Goal: Task Accomplishment & Management: Use online tool/utility

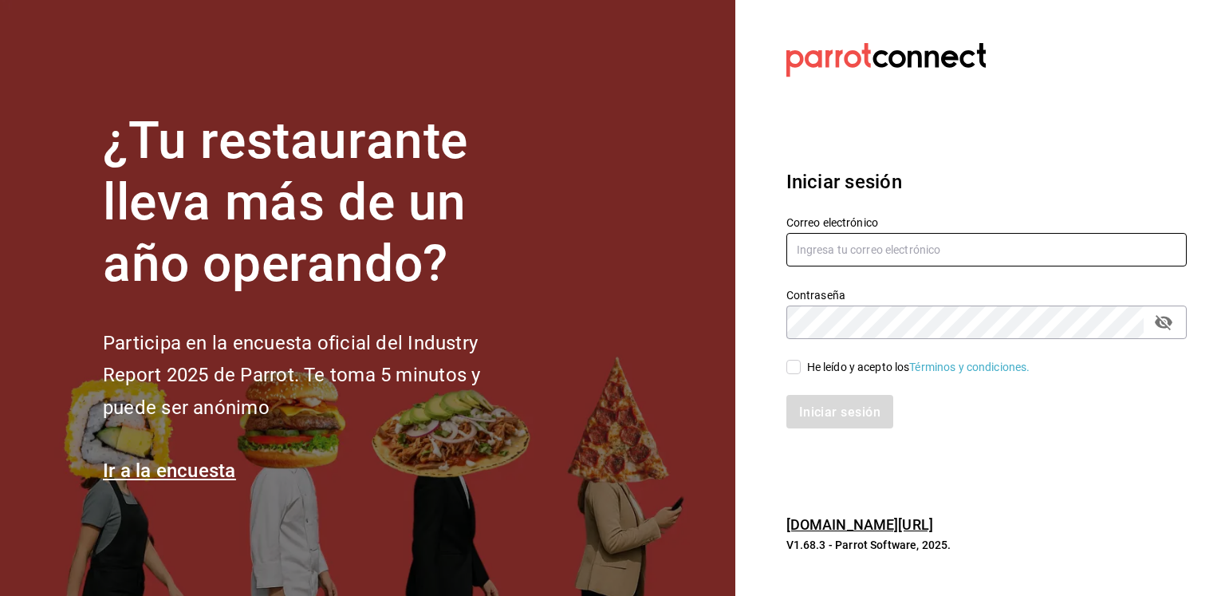
click at [940, 247] on input "text" at bounding box center [986, 249] width 400 height 33
click at [978, 255] on input "text" at bounding box center [986, 249] width 400 height 33
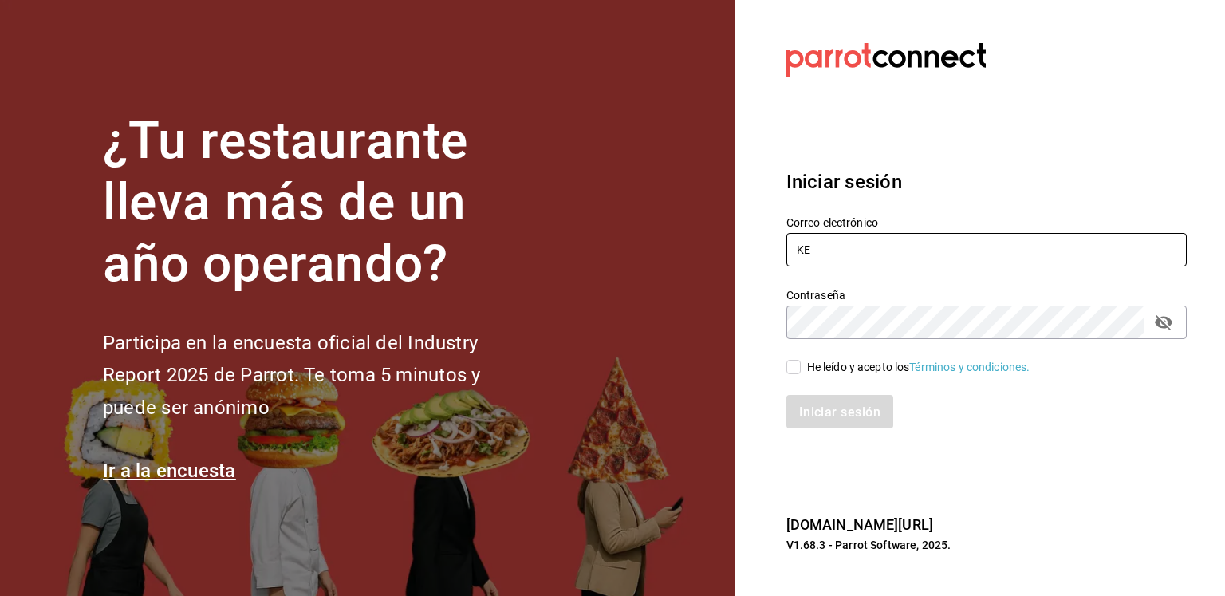
type input "K"
type input "[EMAIL_ADDRESS][DOMAIN_NAME]"
click at [1167, 317] on icon "campo de contraseña" at bounding box center [1163, 322] width 19 height 19
click at [790, 368] on input "He leído y acepto los Términos y condiciones." at bounding box center [793, 367] width 14 height 14
checkbox input "true"
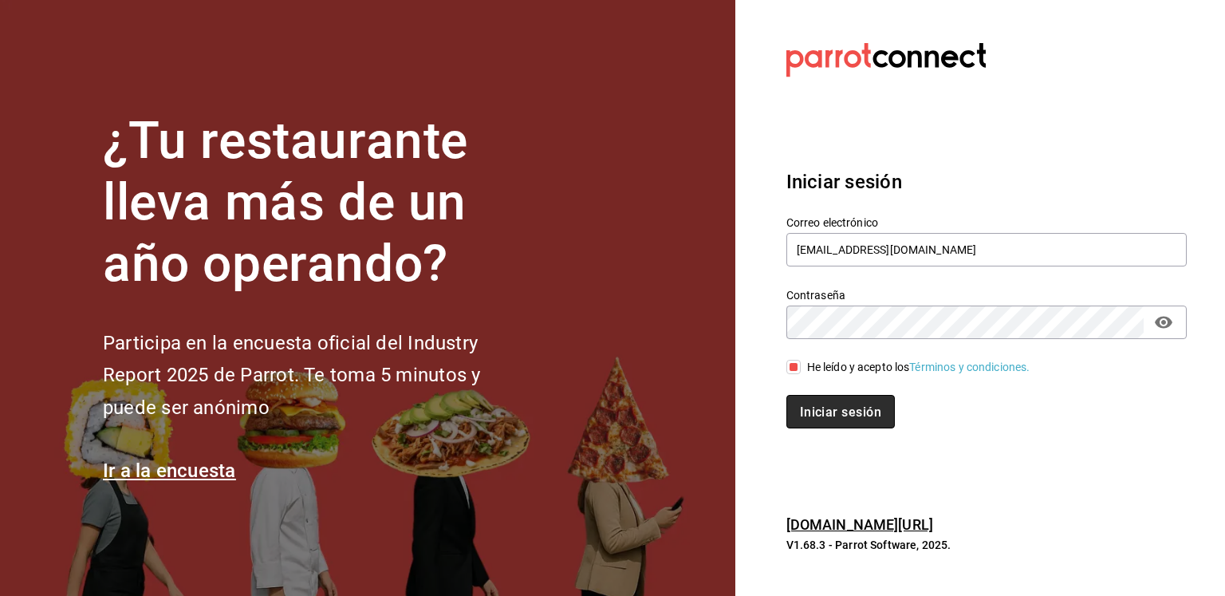
click at [861, 412] on font "Iniciar sesión" at bounding box center [840, 411] width 81 height 15
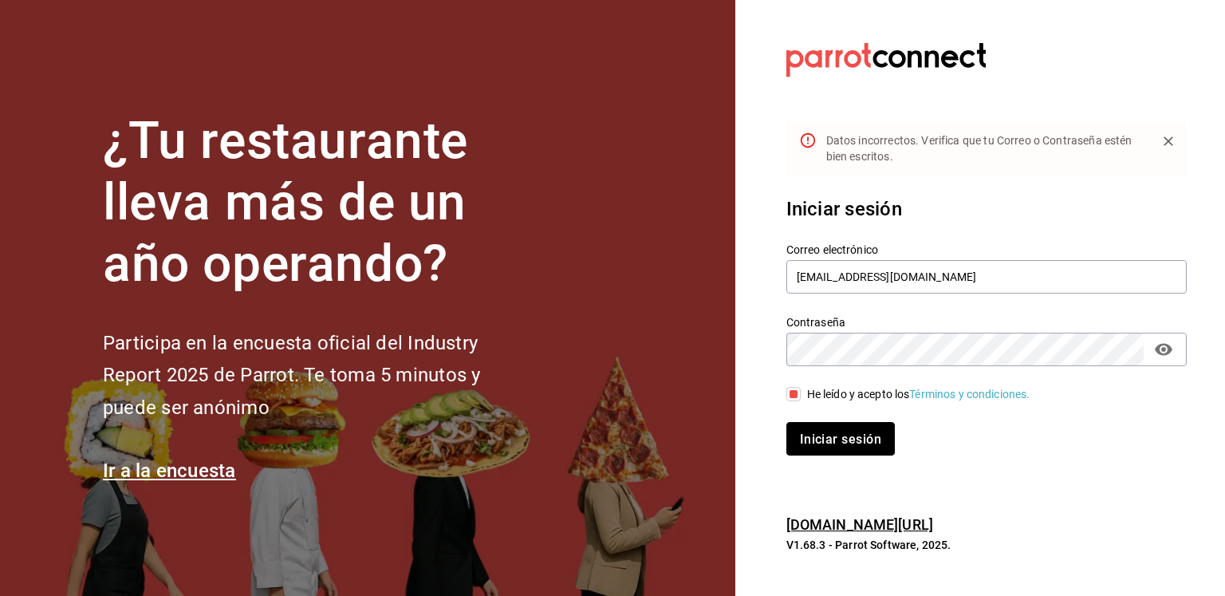
click at [868, 441] on font "Iniciar sesión" at bounding box center [840, 438] width 81 height 15
click at [966, 288] on input "[EMAIL_ADDRESS][DOMAIN_NAME]" at bounding box center [986, 276] width 400 height 33
click at [851, 454] on button "Iniciar sesión" at bounding box center [840, 438] width 108 height 33
click at [981, 269] on input "[EMAIL_ADDRESS][DOMAIN_NAME]" at bounding box center [986, 276] width 400 height 33
click at [834, 436] on font "Iniciar sesión" at bounding box center [840, 438] width 81 height 15
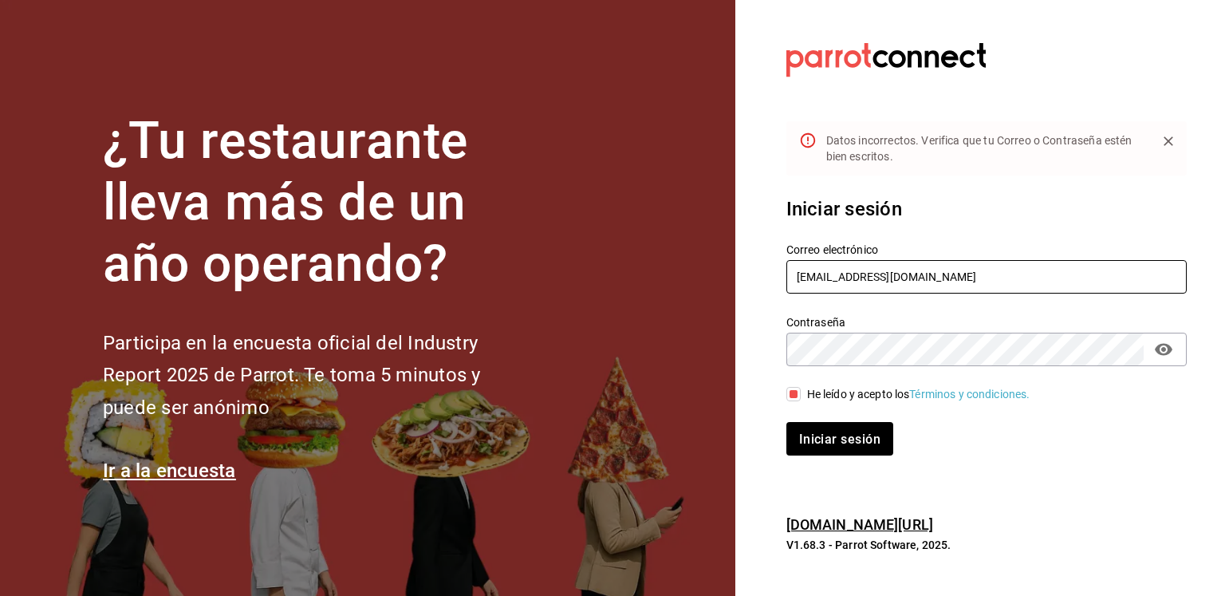
click at [809, 274] on input "[EMAIL_ADDRESS][DOMAIN_NAME]" at bounding box center [986, 276] width 400 height 33
type input "[EMAIL_ADDRESS][DOMAIN_NAME]"
click at [845, 433] on font "Iniciar sesión" at bounding box center [840, 438] width 81 height 15
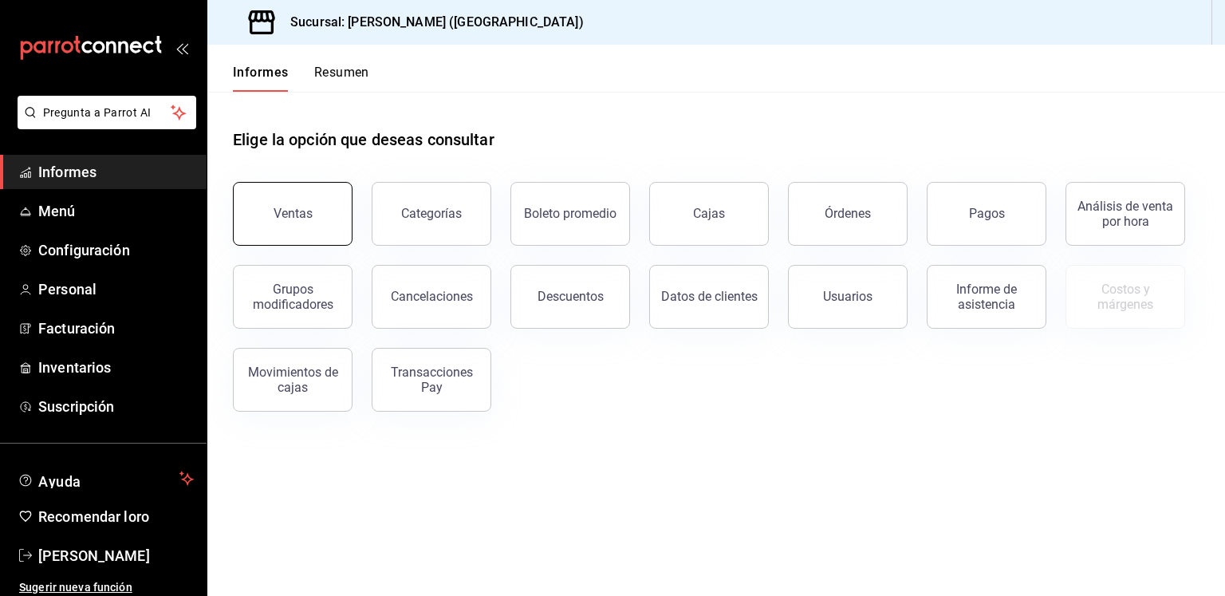
click at [300, 205] on button "Ventas" at bounding box center [293, 214] width 120 height 64
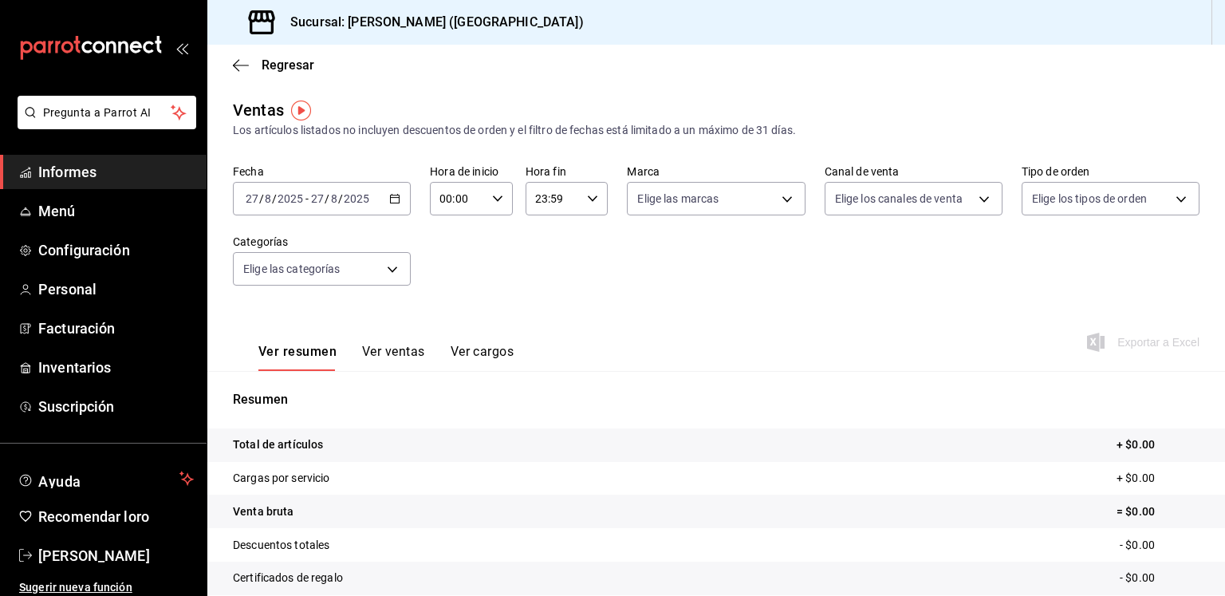
click at [399, 195] on div "2025-08-27 27 / 8 / 2025 - 2025-08-27 27 / 8 / 2025" at bounding box center [322, 198] width 178 height 33
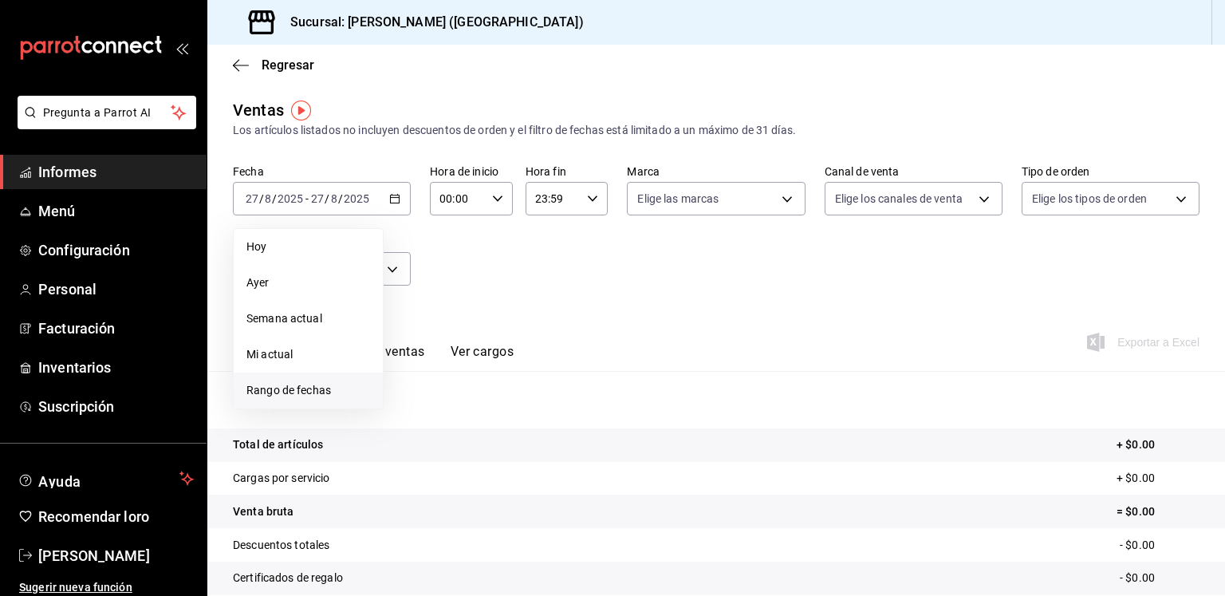
click at [293, 403] on li "Rango de fechas" at bounding box center [308, 390] width 149 height 36
click at [418, 444] on font "25" at bounding box center [416, 444] width 10 height 11
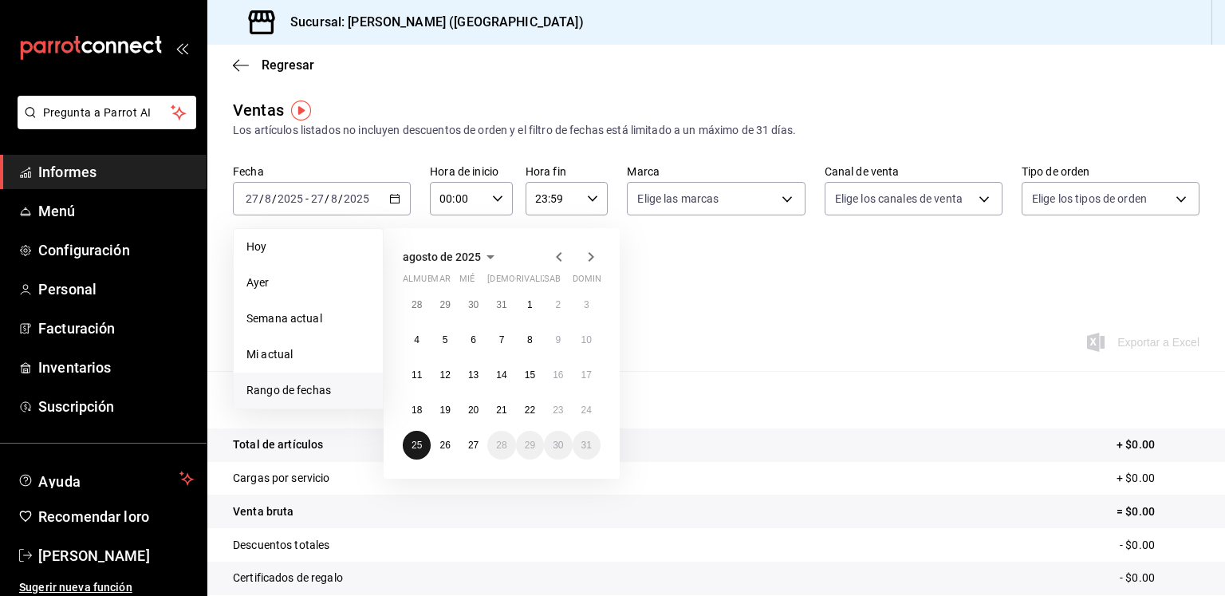
click at [418, 444] on font "25" at bounding box center [416, 444] width 10 height 11
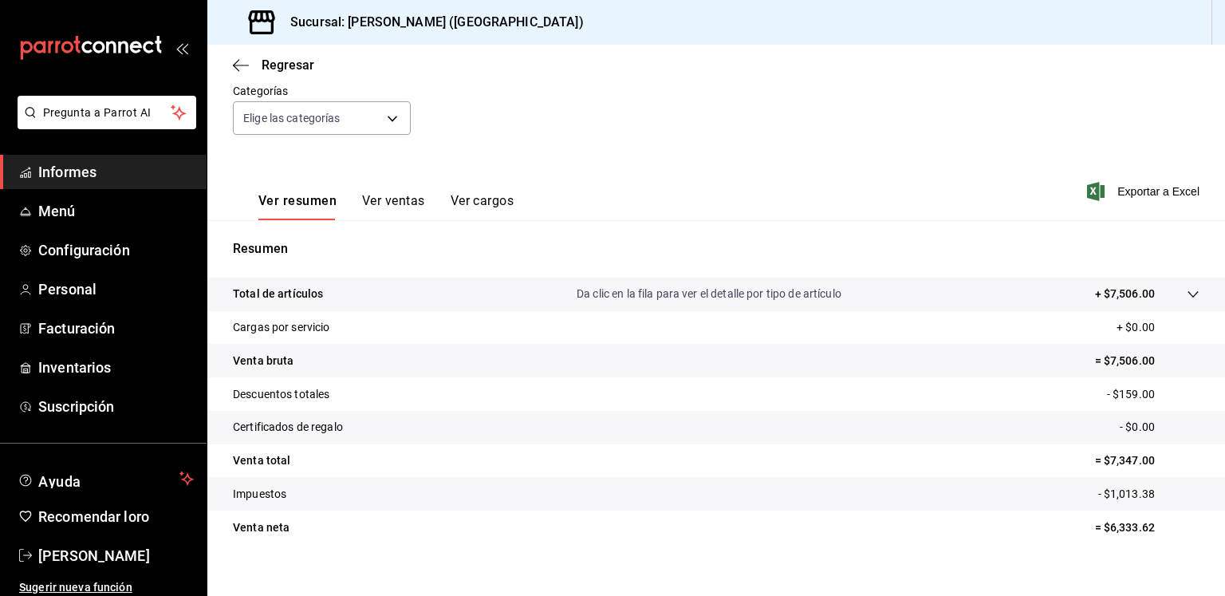
scroll to position [169, 0]
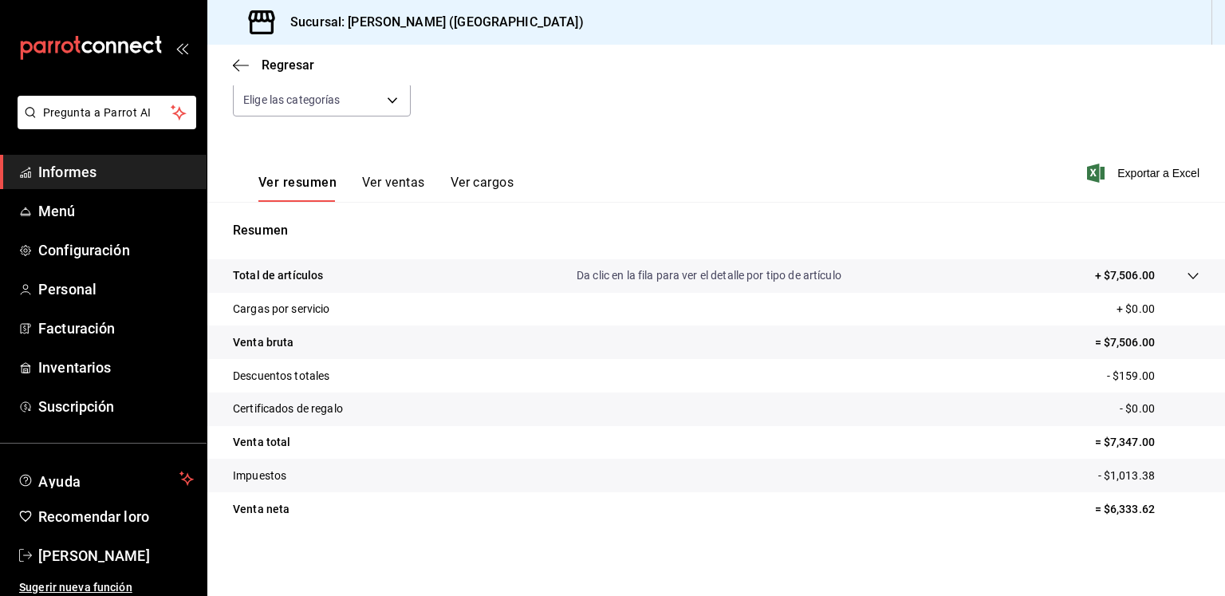
click at [1117, 342] on font "= $7,506.00" at bounding box center [1125, 342] width 60 height 13
copy font "7,506.00"
click at [708, 533] on div "Total de artículos Da clic en la fila para ver el detalle por tipo de artículo …" at bounding box center [716, 401] width 1018 height 285
click at [1126, 376] on font "- $159.00" at bounding box center [1131, 375] width 48 height 13
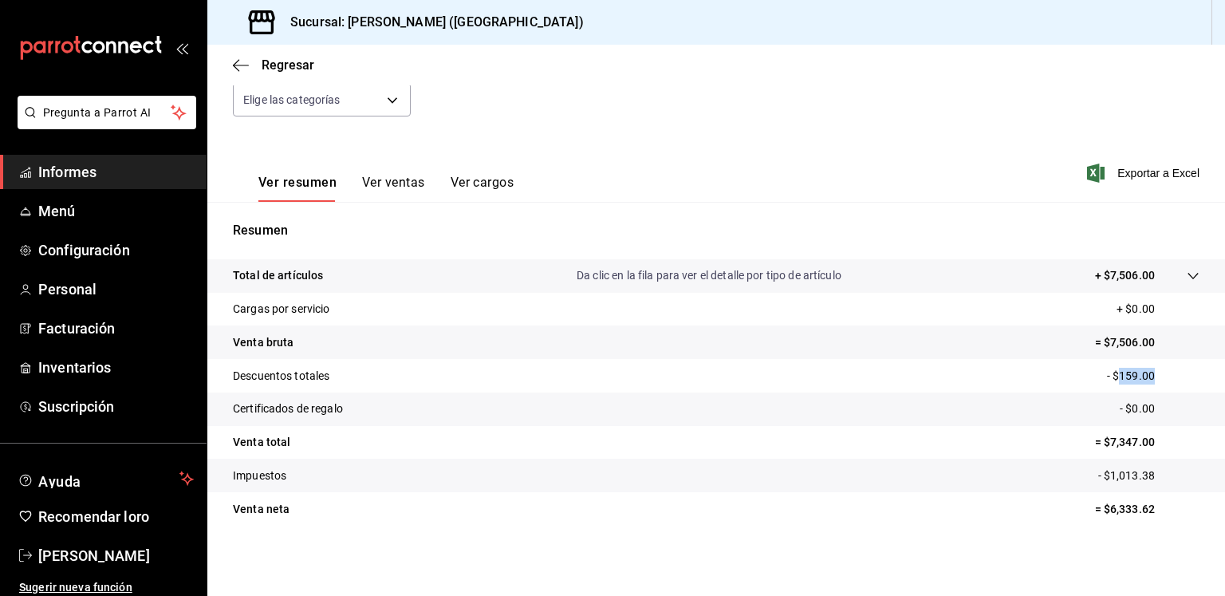
drag, startPoint x: 1126, startPoint y: 376, endPoint x: 904, endPoint y: 373, distance: 222.5
click at [1124, 374] on font "- $159.00" at bounding box center [1131, 375] width 48 height 13
copy font "159.00"
click at [1137, 469] on font "- $1,013.38" at bounding box center [1126, 475] width 57 height 13
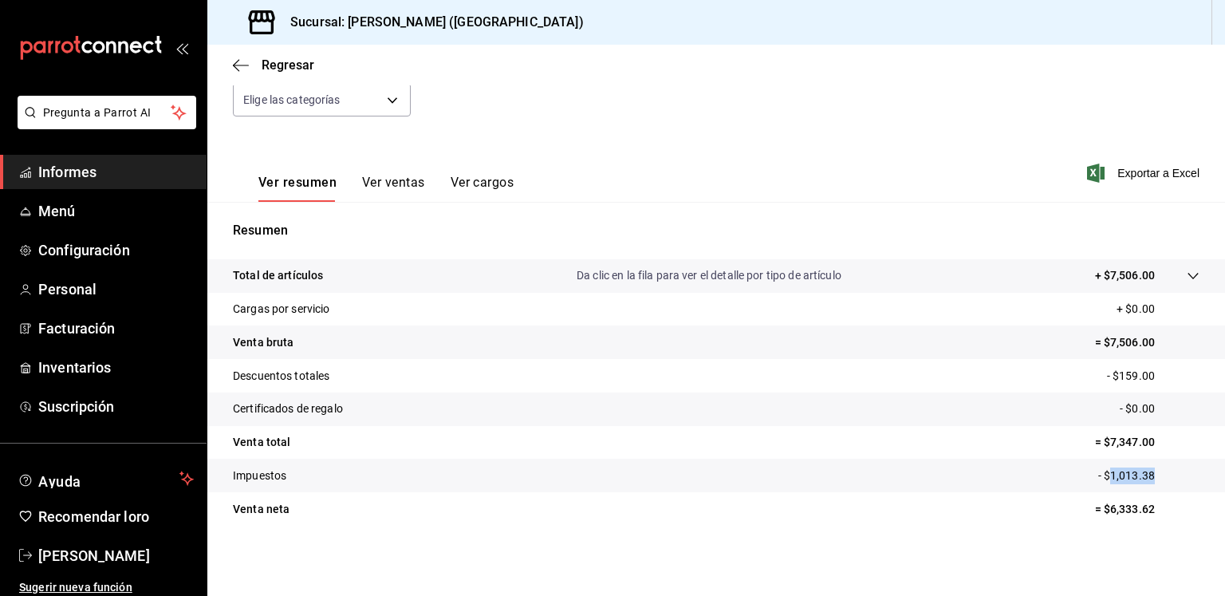
copy font "1,013.38"
click at [234, 68] on icon "button" at bounding box center [241, 65] width 16 height 14
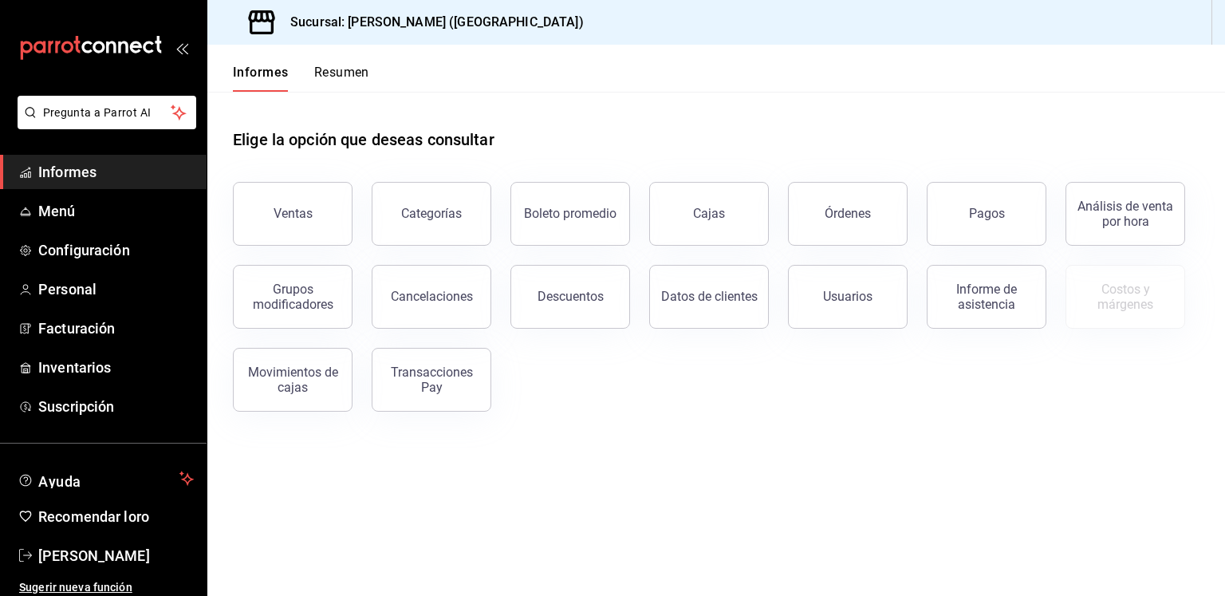
click at [996, 192] on button "Pagos" at bounding box center [987, 214] width 120 height 64
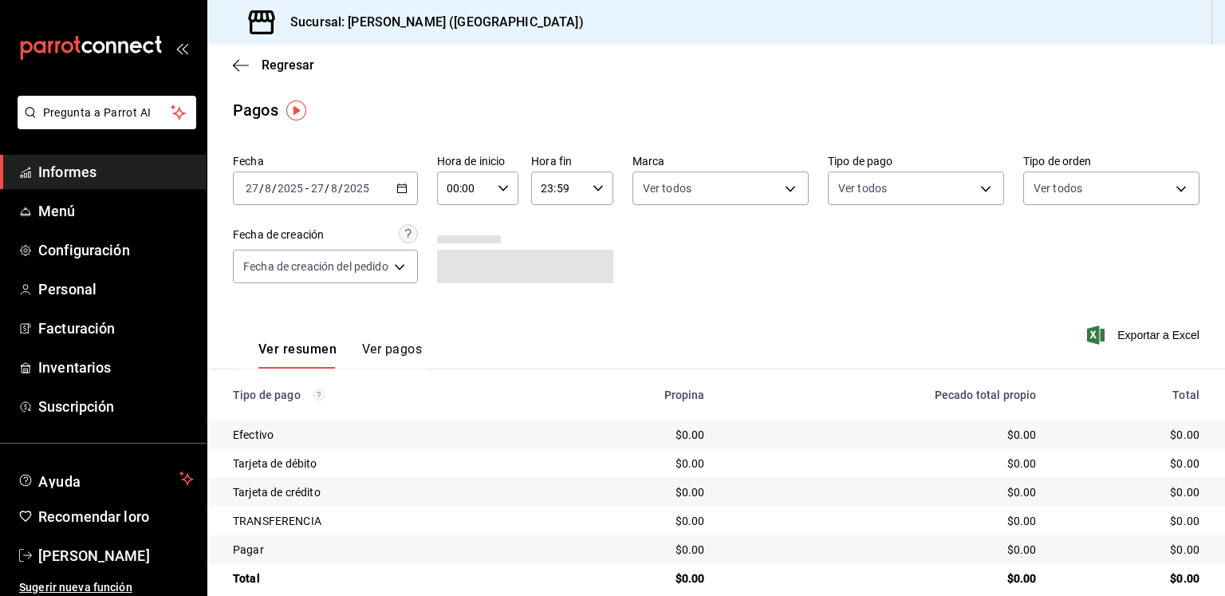
click at [404, 189] on icon "button" at bounding box center [401, 188] width 11 height 11
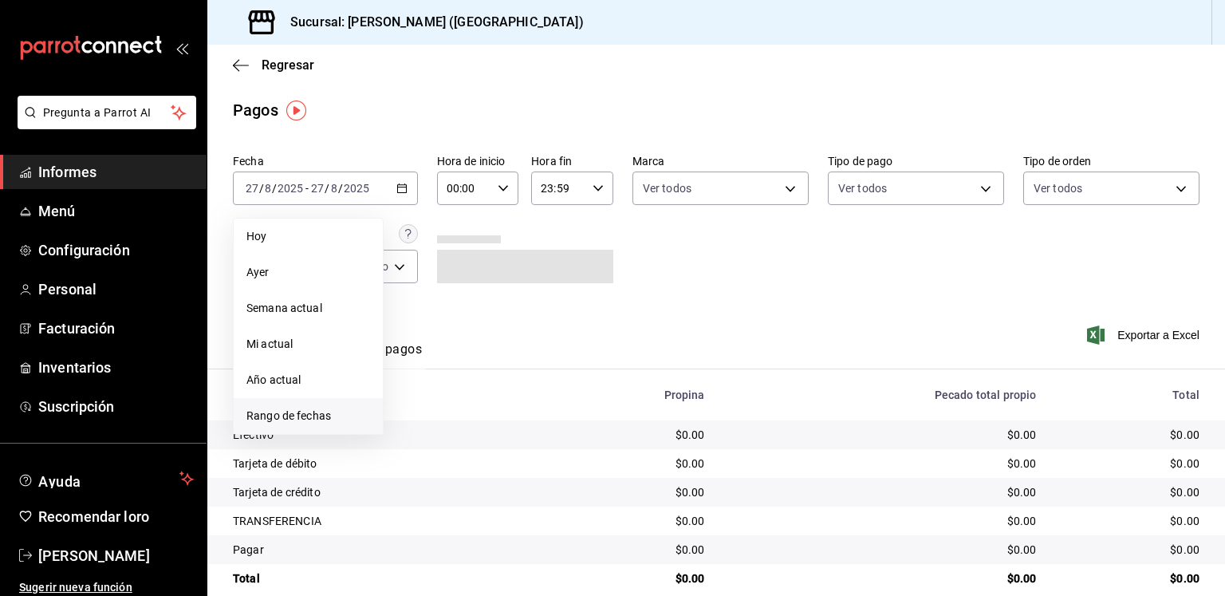
click at [329, 422] on span "Rango de fechas" at bounding box center [308, 415] width 124 height 17
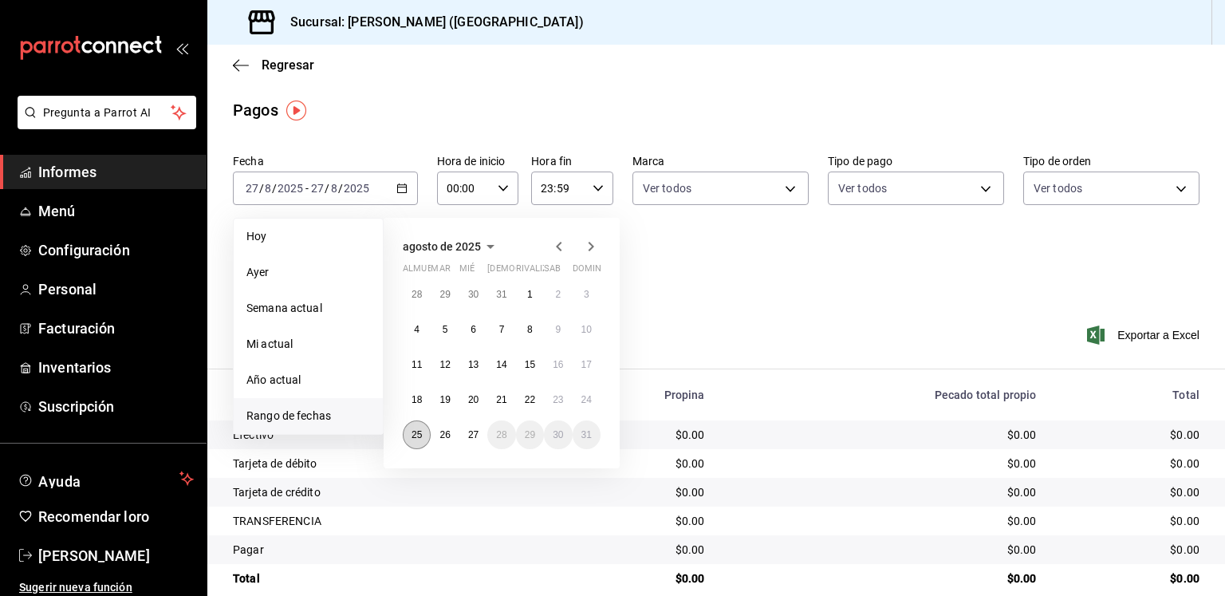
click at [420, 431] on font "25" at bounding box center [416, 434] width 10 height 11
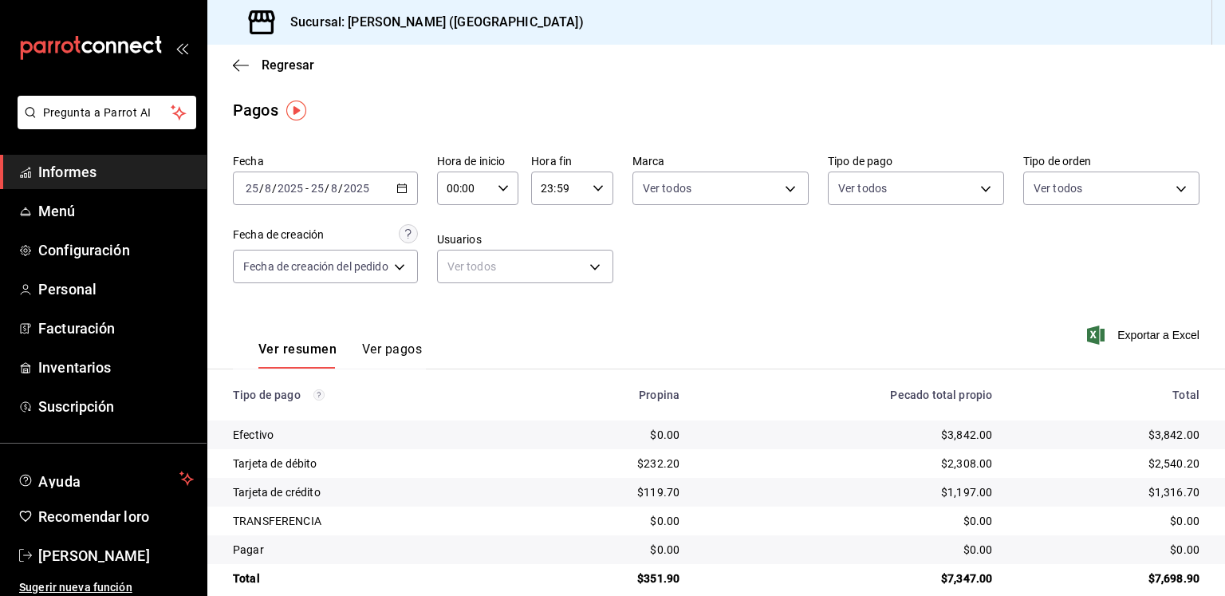
click at [762, 289] on div "Fecha 2025-08-25 25 / 8 / 2025 - 2025-08-25 25 / 8 / 2025 Hora de inicio 00:00 …" at bounding box center [716, 225] width 967 height 155
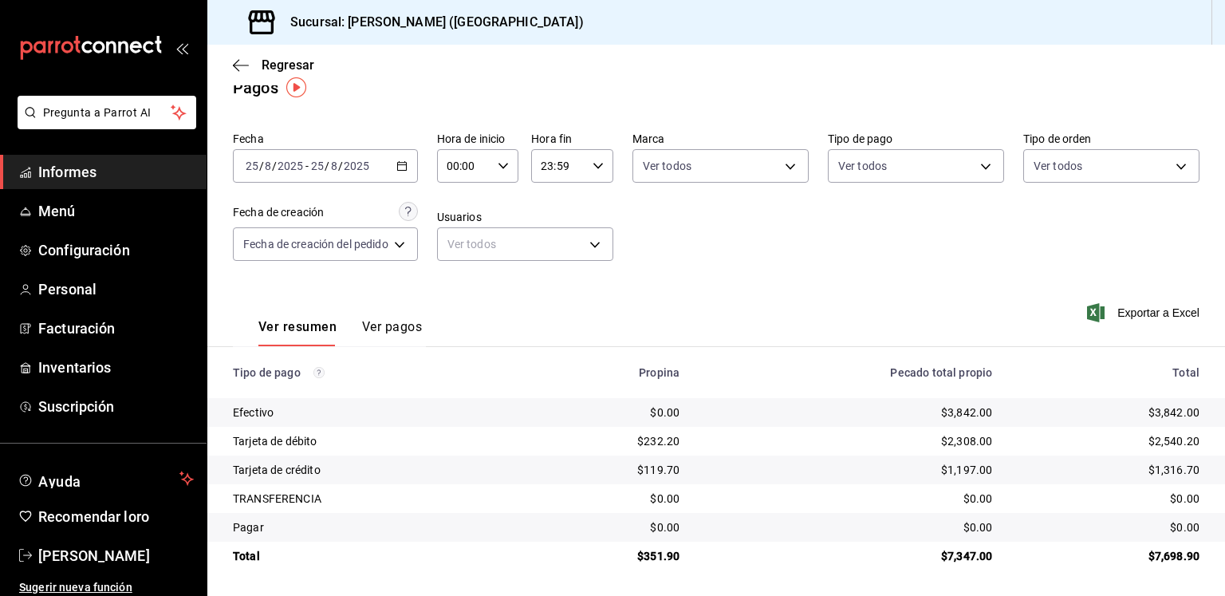
click at [1160, 422] on td "$3,842.00" at bounding box center [1115, 412] width 220 height 29
click at [1160, 407] on font "$3,842.00" at bounding box center [1173, 412] width 51 height 13
copy font "3,842.00"
click at [1161, 445] on font "$2,540.20" at bounding box center [1173, 441] width 51 height 13
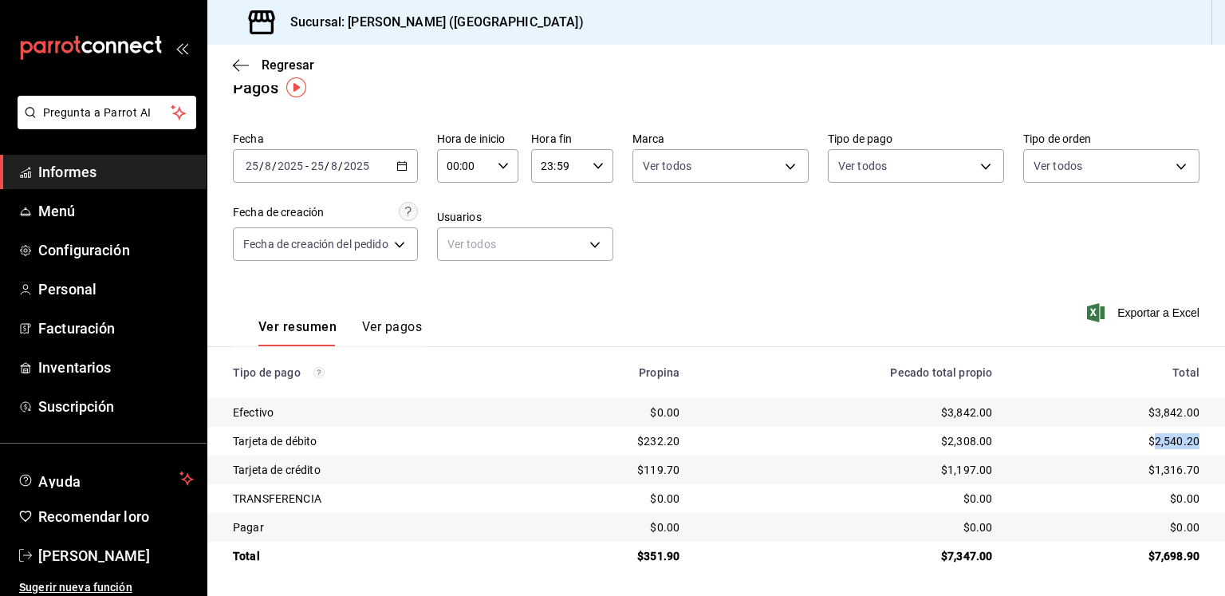
click at [1161, 445] on font "$2,540.20" at bounding box center [1173, 441] width 51 height 13
copy font "2,540.20"
click at [1172, 467] on font "$1,316.70" at bounding box center [1173, 469] width 51 height 13
copy font "1,316.70"
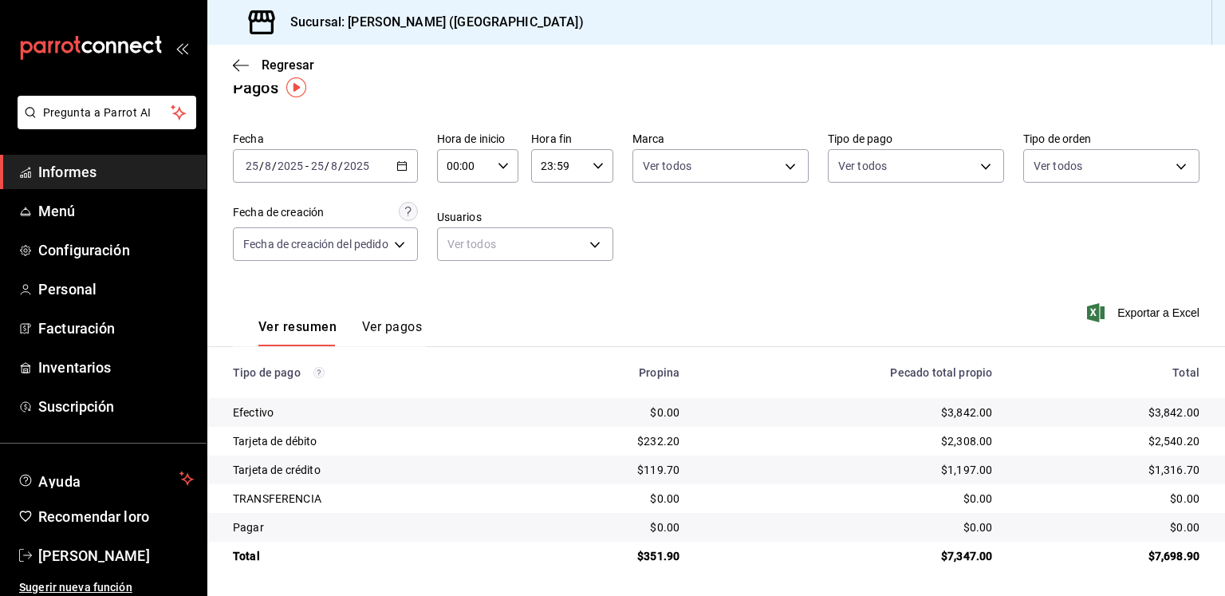
click at [648, 559] on font "$351.90" at bounding box center [658, 555] width 42 height 13
copy font "351.90"
click at [963, 550] on font "$7,347.00" at bounding box center [966, 555] width 51 height 13
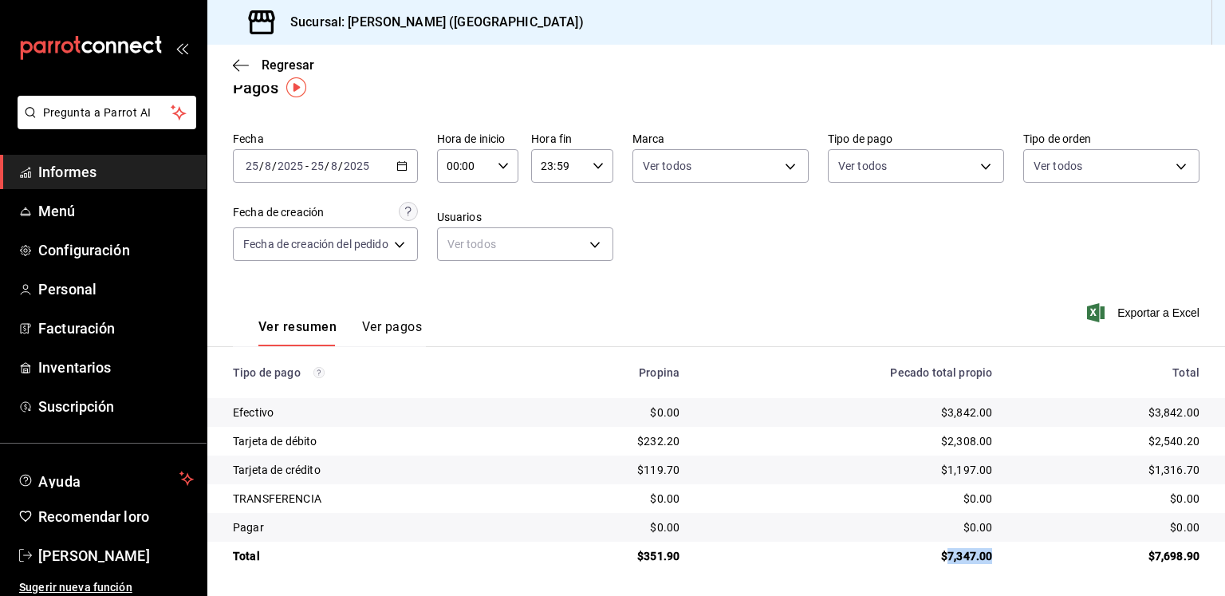
copy font "7,347.00"
click at [243, 62] on icon "button" at bounding box center [241, 65] width 16 height 14
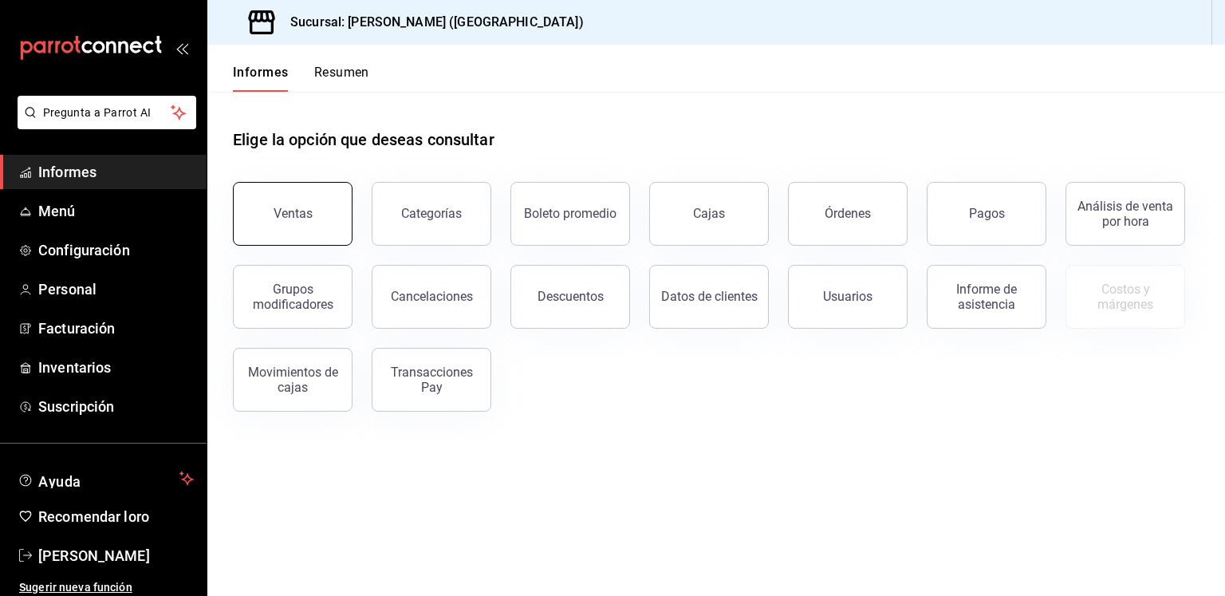
click at [298, 215] on font "Ventas" at bounding box center [293, 213] width 39 height 15
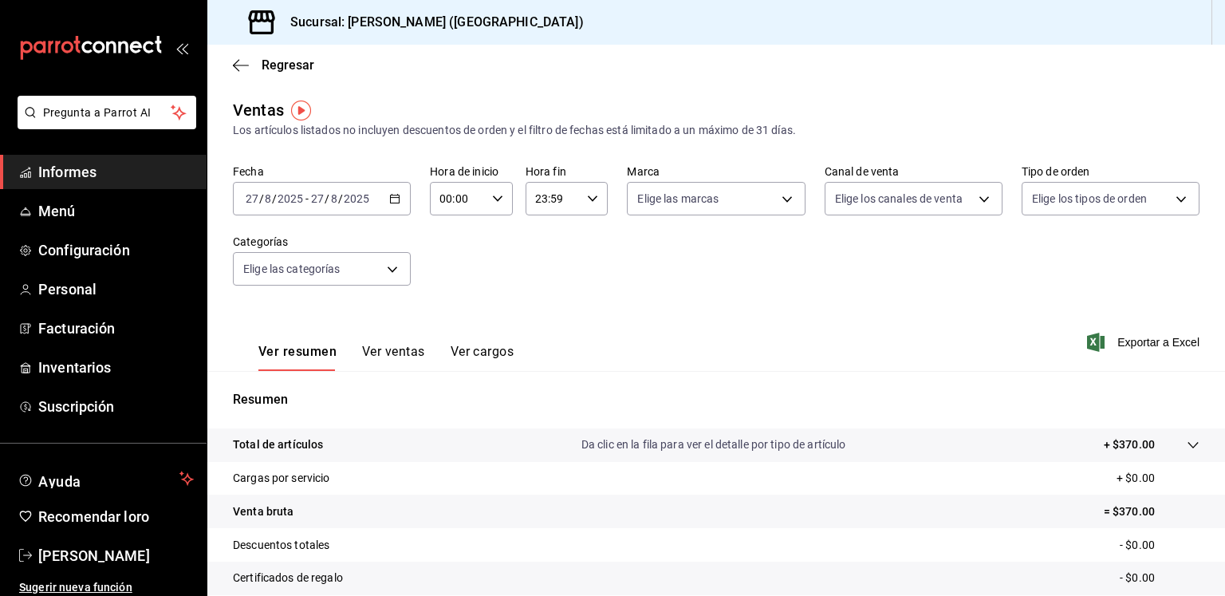
click at [392, 202] on icon "button" at bounding box center [394, 198] width 11 height 11
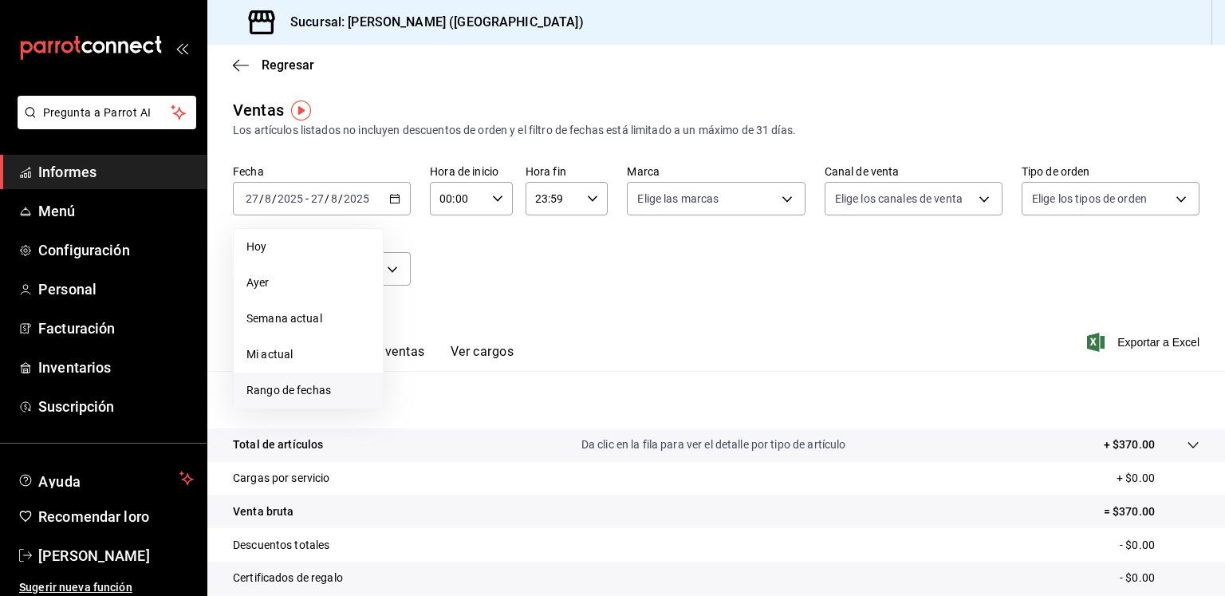
click at [307, 392] on font "Rango de fechas" at bounding box center [288, 390] width 85 height 13
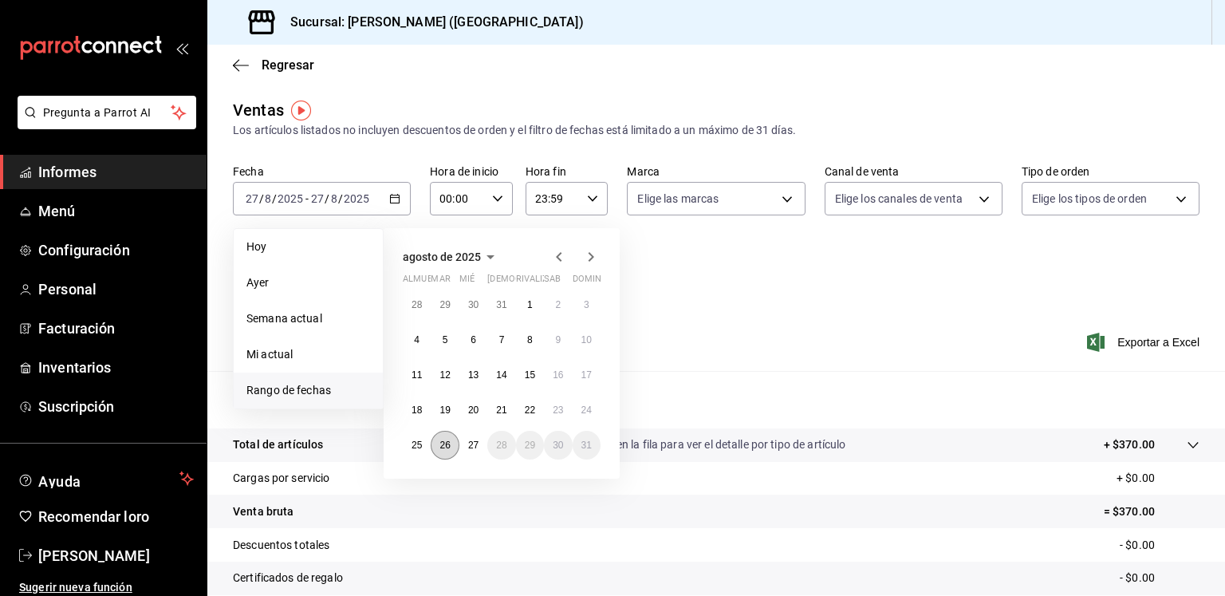
click at [441, 450] on button "26" at bounding box center [445, 445] width 28 height 29
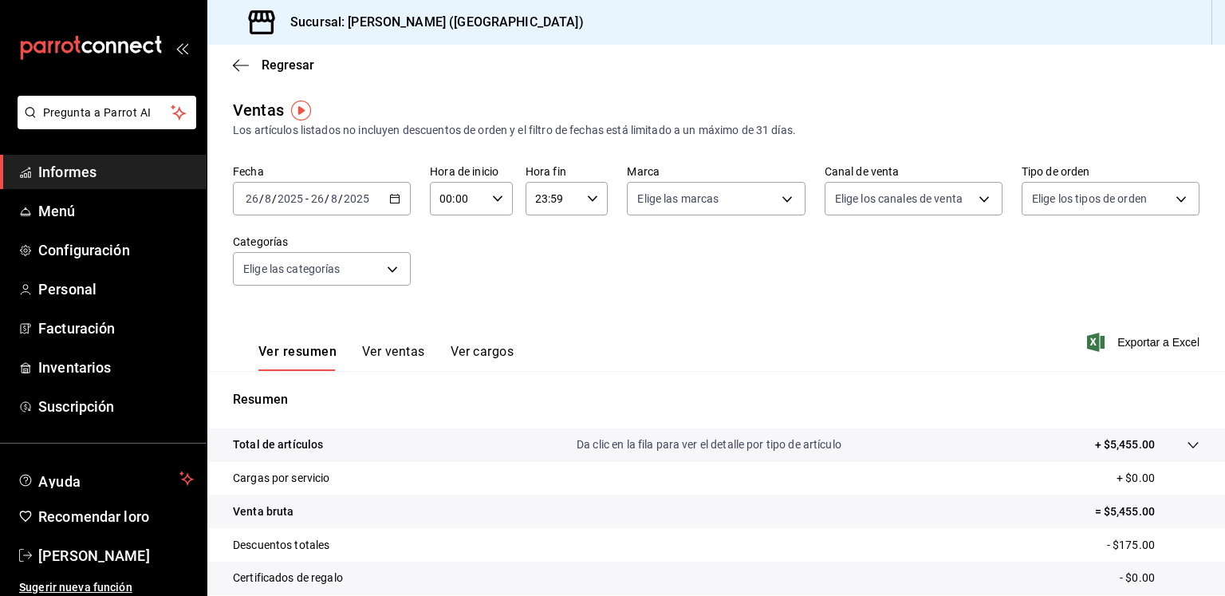
click at [738, 308] on div "Ver resumen Ver ventas Ver cargos Exportar a Excel" at bounding box center [716, 338] width 1018 height 66
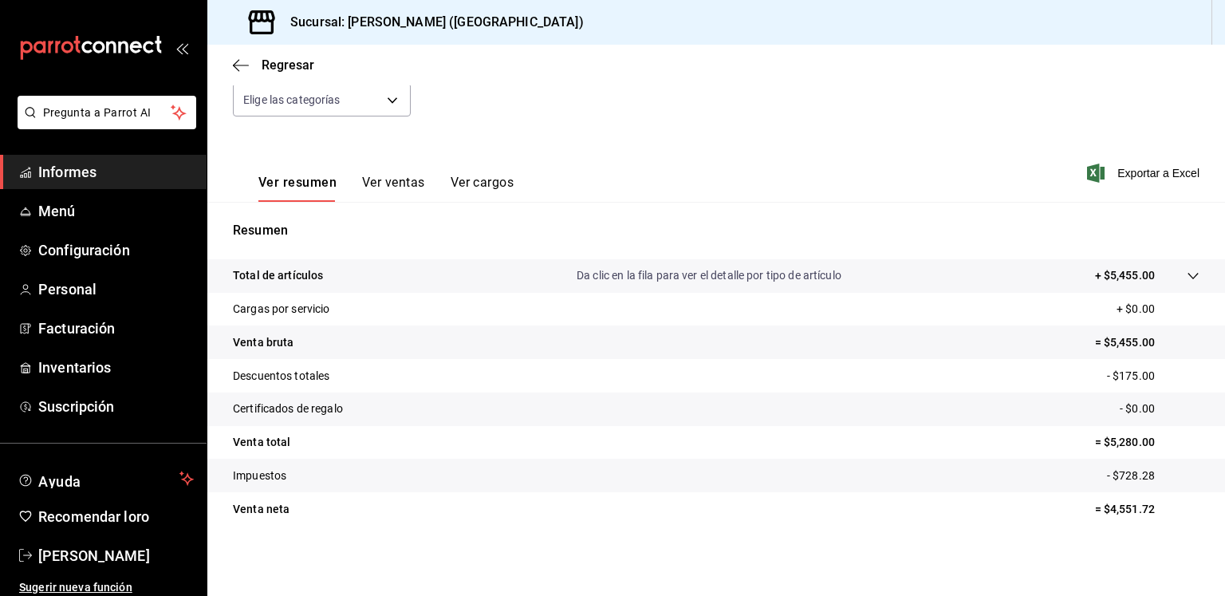
click at [1107, 342] on font "= $5,455.00" at bounding box center [1125, 342] width 60 height 13
copy font "5,455.00"
click at [1122, 376] on font "- $175.00" at bounding box center [1131, 375] width 48 height 13
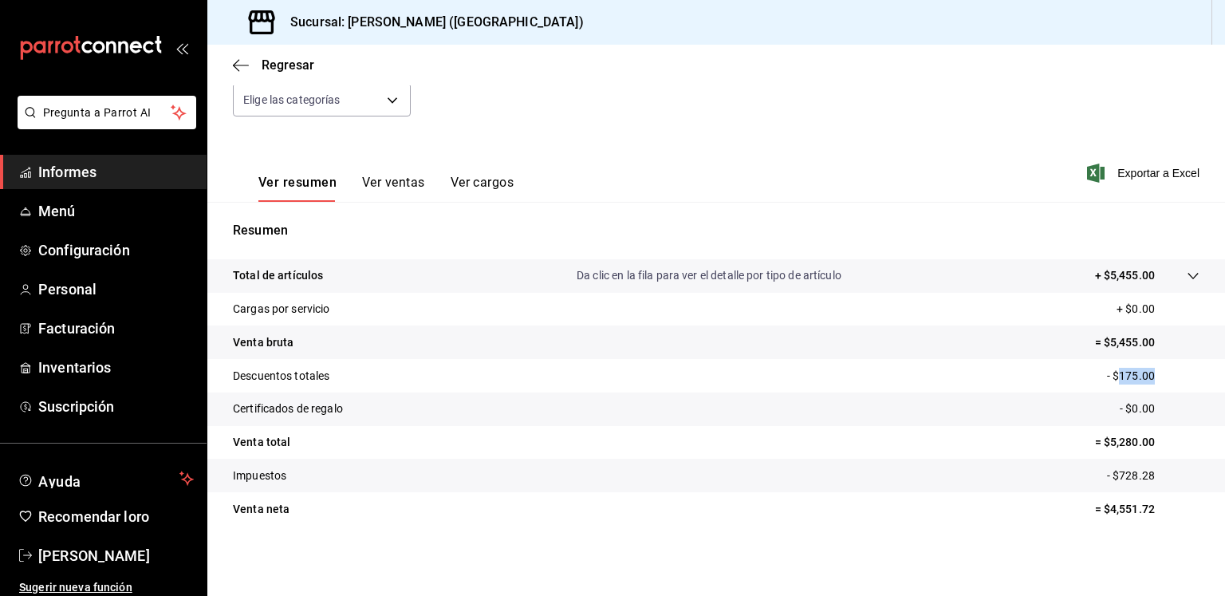
copy font "175.00"
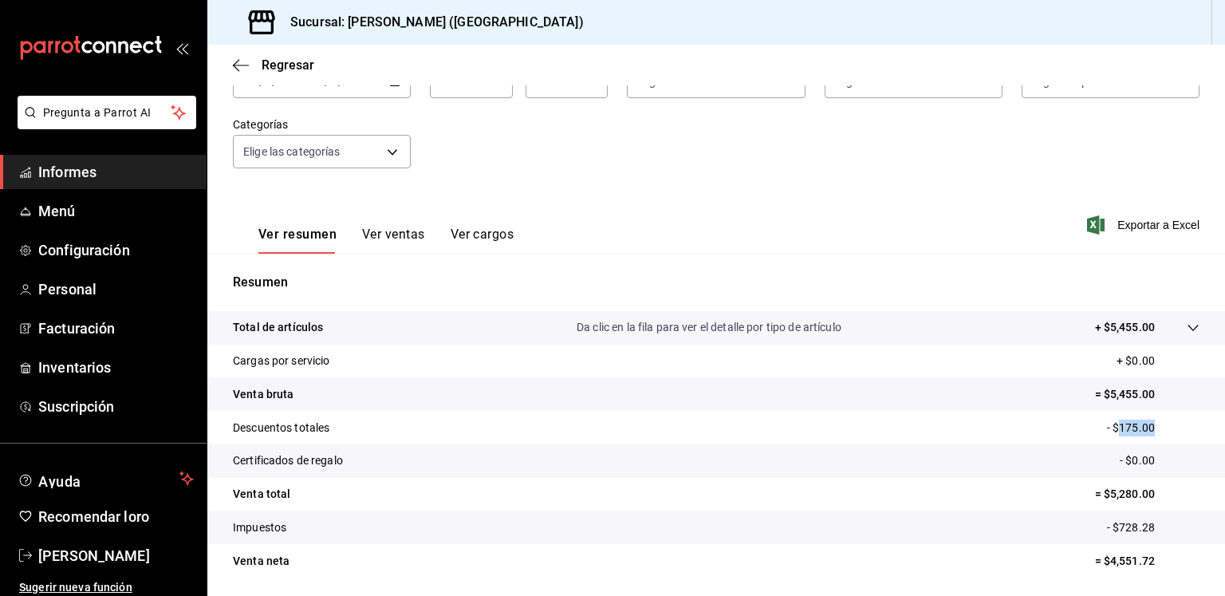
scroll to position [159, 0]
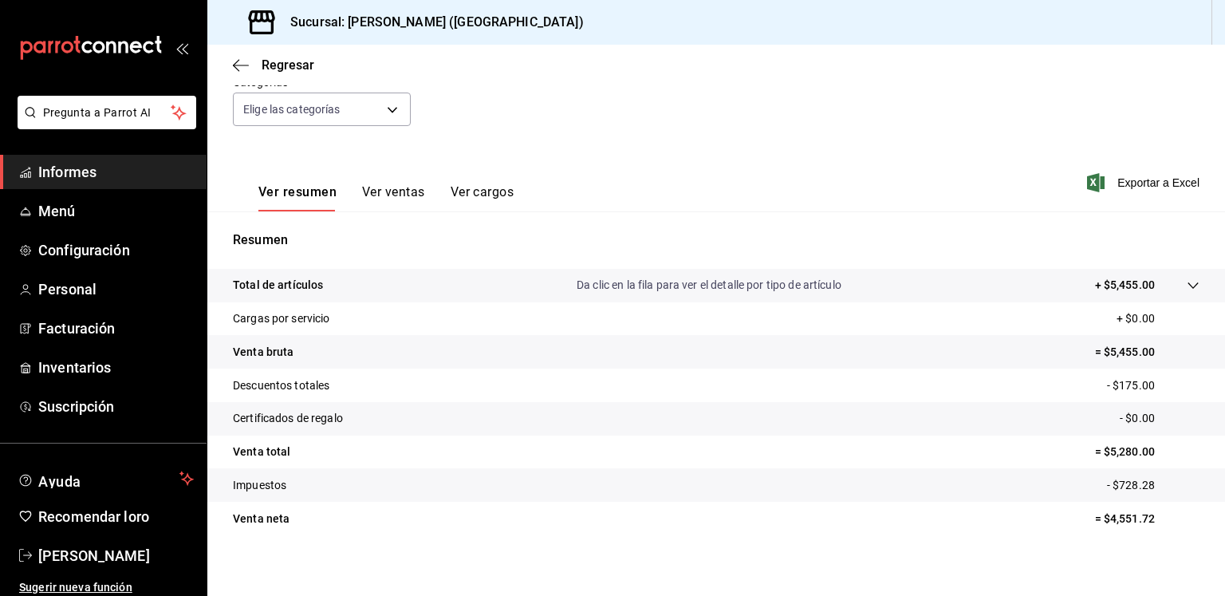
click at [1124, 480] on font "- $728.28" at bounding box center [1131, 484] width 48 height 13
click at [238, 68] on icon "button" at bounding box center [241, 65] width 16 height 14
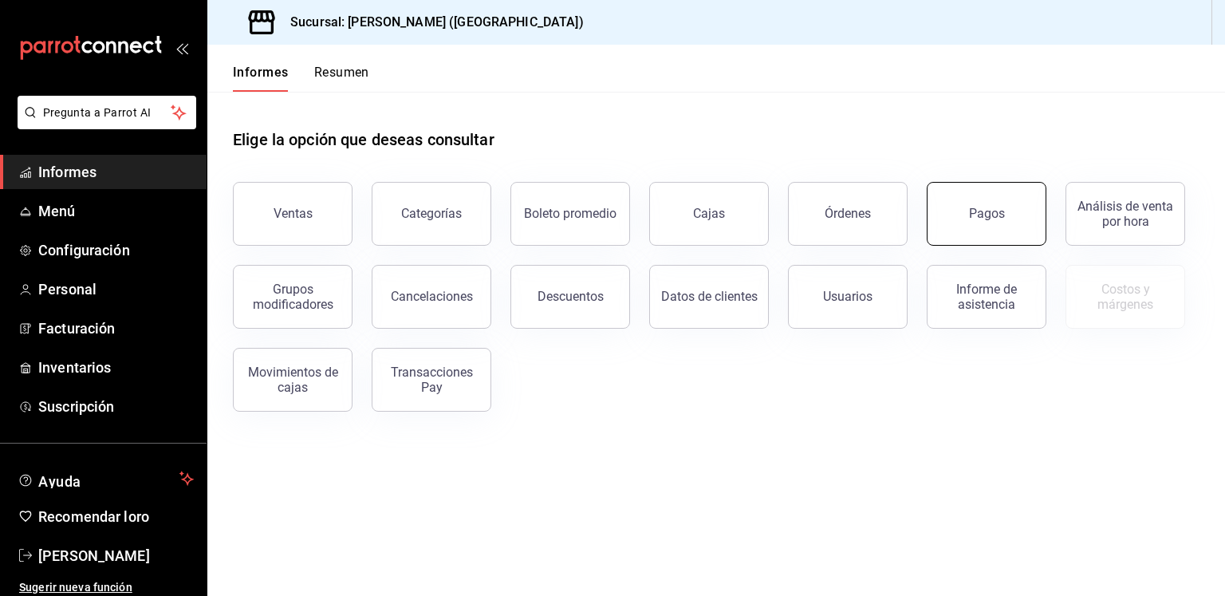
click at [994, 211] on font "Pagos" at bounding box center [987, 213] width 36 height 15
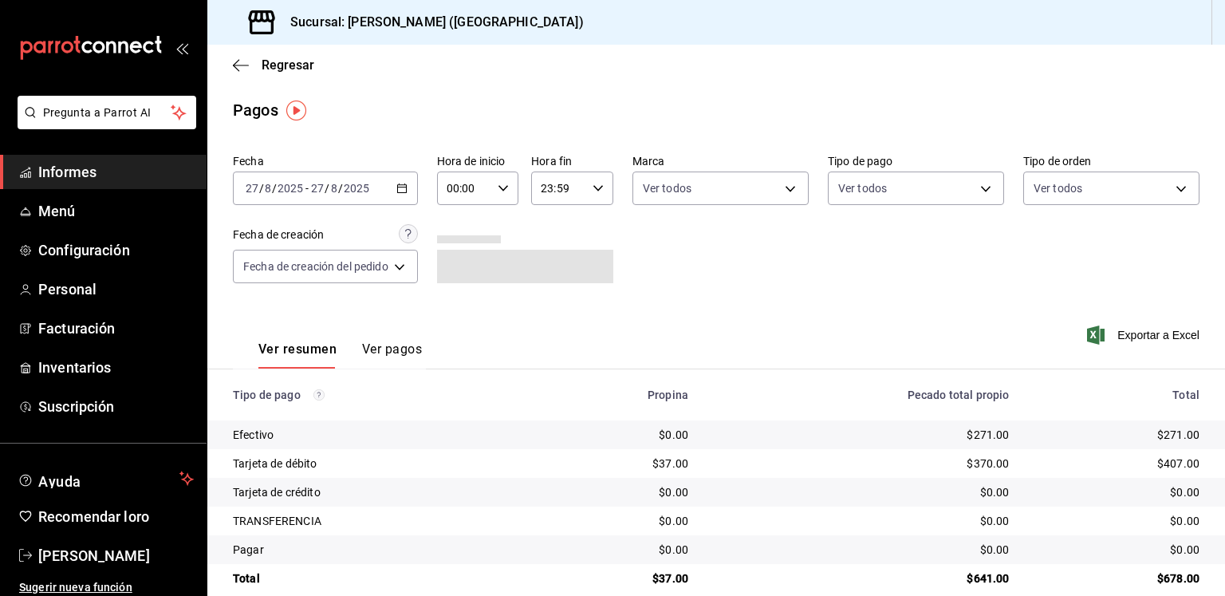
click at [406, 184] on icon "button" at bounding box center [401, 188] width 11 height 11
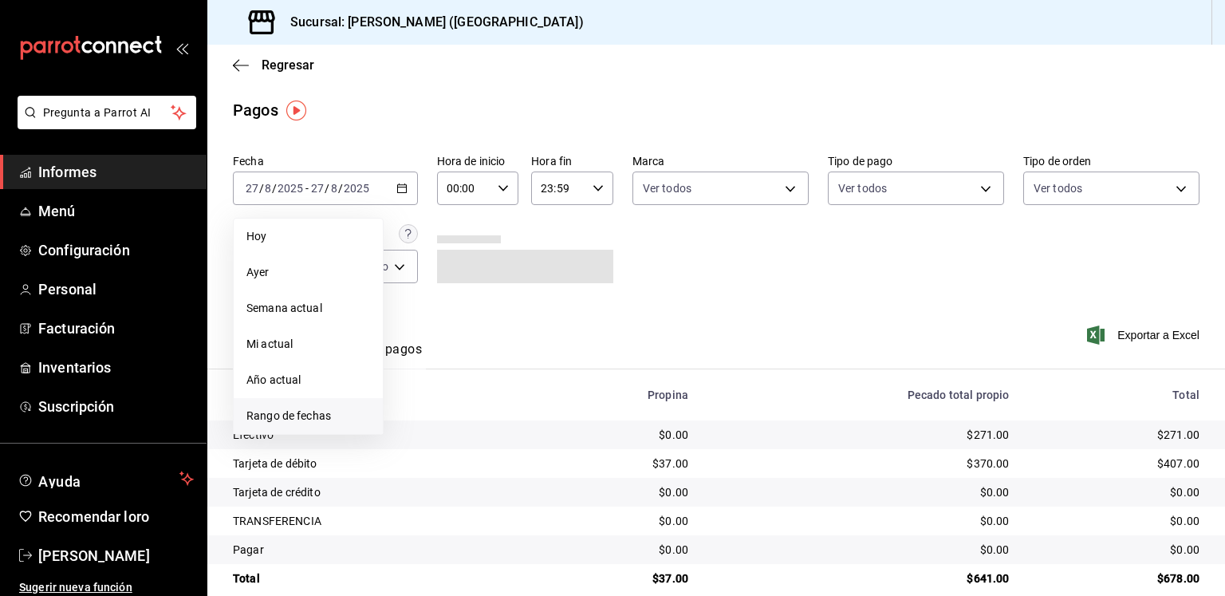
click at [281, 412] on font "Rango de fechas" at bounding box center [288, 415] width 85 height 13
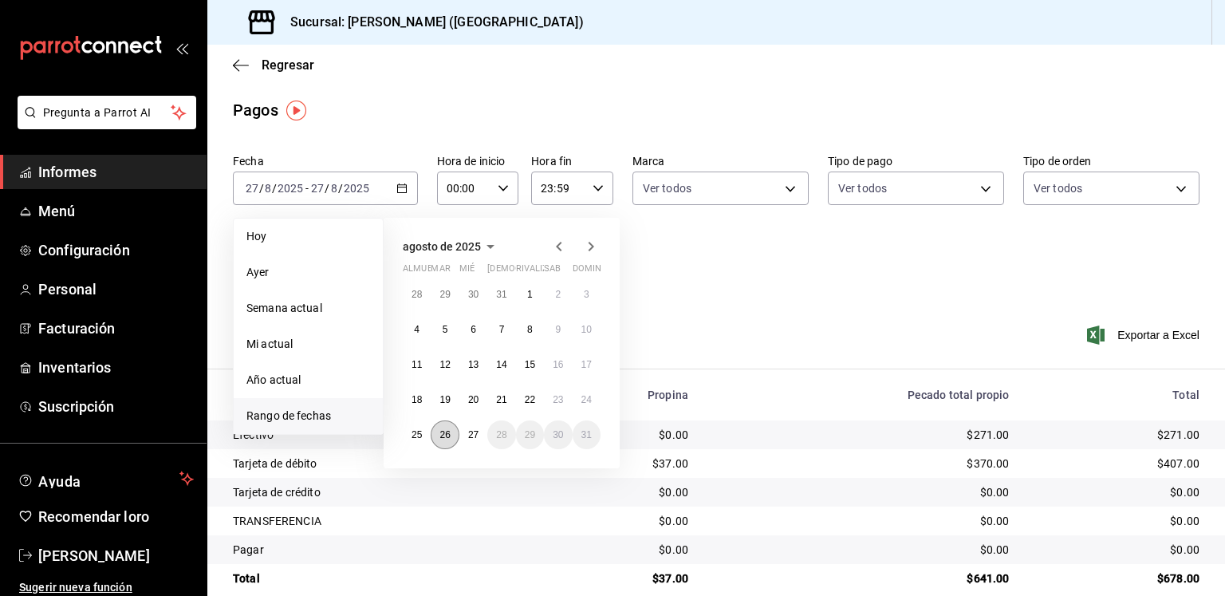
click at [450, 438] on font "26" at bounding box center [444, 434] width 10 height 11
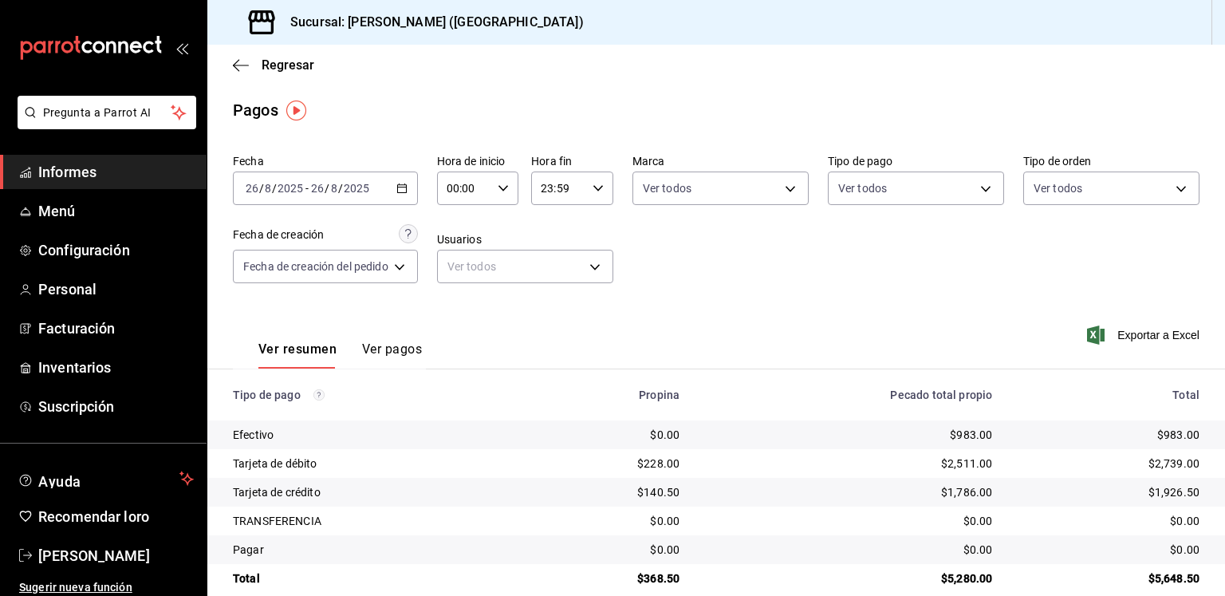
click at [765, 288] on div "Fecha 2025-08-26 26 / 8 / 2025 - 2025-08-26 26 / 8 / 2025 Hora de inicio 00:00 …" at bounding box center [716, 225] width 967 height 155
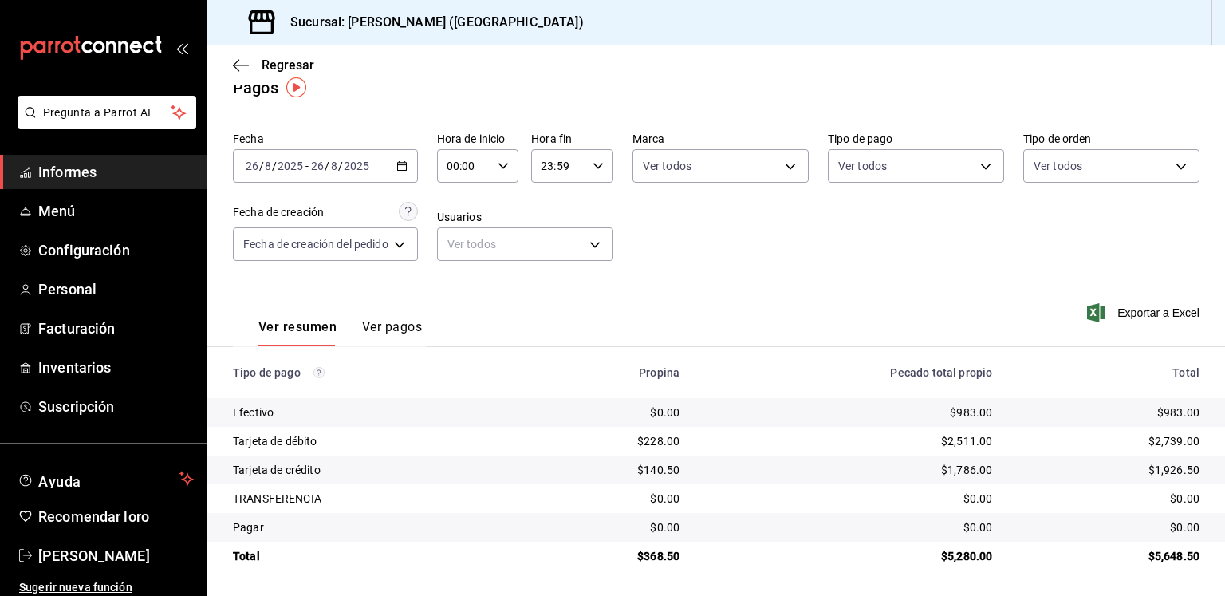
click at [1163, 411] on font "$983.00" at bounding box center [1178, 412] width 42 height 13
drag, startPoint x: 1163, startPoint y: 411, endPoint x: 1158, endPoint y: 423, distance: 13.2
click at [1158, 423] on td "$983.00" at bounding box center [1115, 412] width 220 height 29
click at [1156, 447] on font "$2,739.00" at bounding box center [1173, 441] width 51 height 13
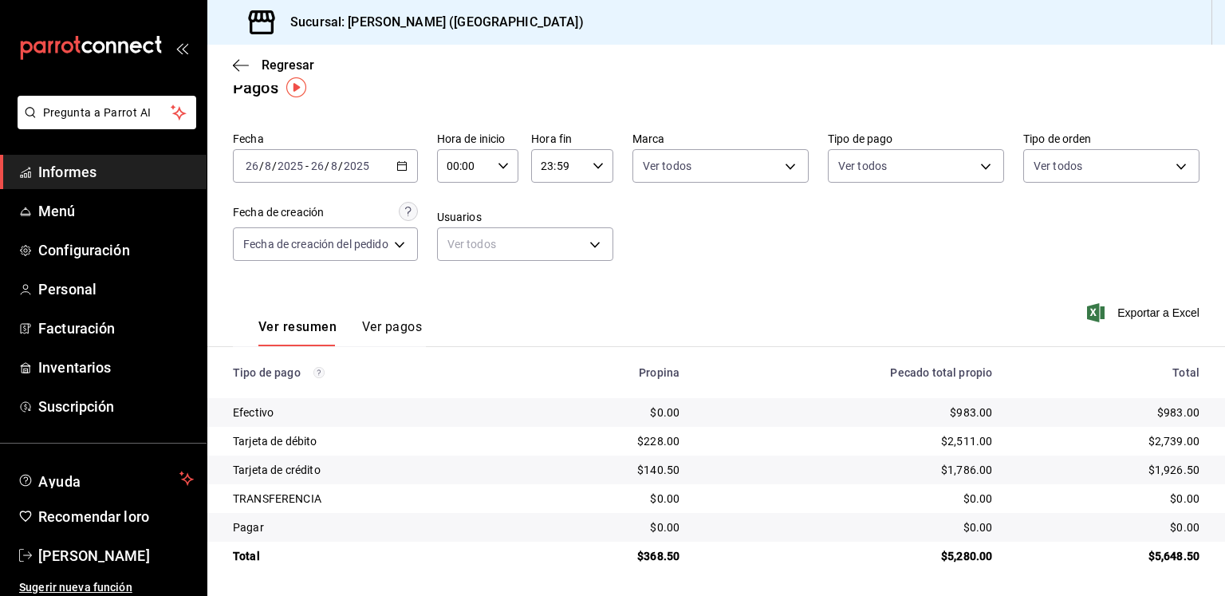
click at [1167, 464] on font "$1,926.50" at bounding box center [1173, 469] width 51 height 13
click at [667, 550] on font "$368.50" at bounding box center [658, 555] width 42 height 13
click at [959, 557] on font "$5,280.00" at bounding box center [966, 555] width 51 height 13
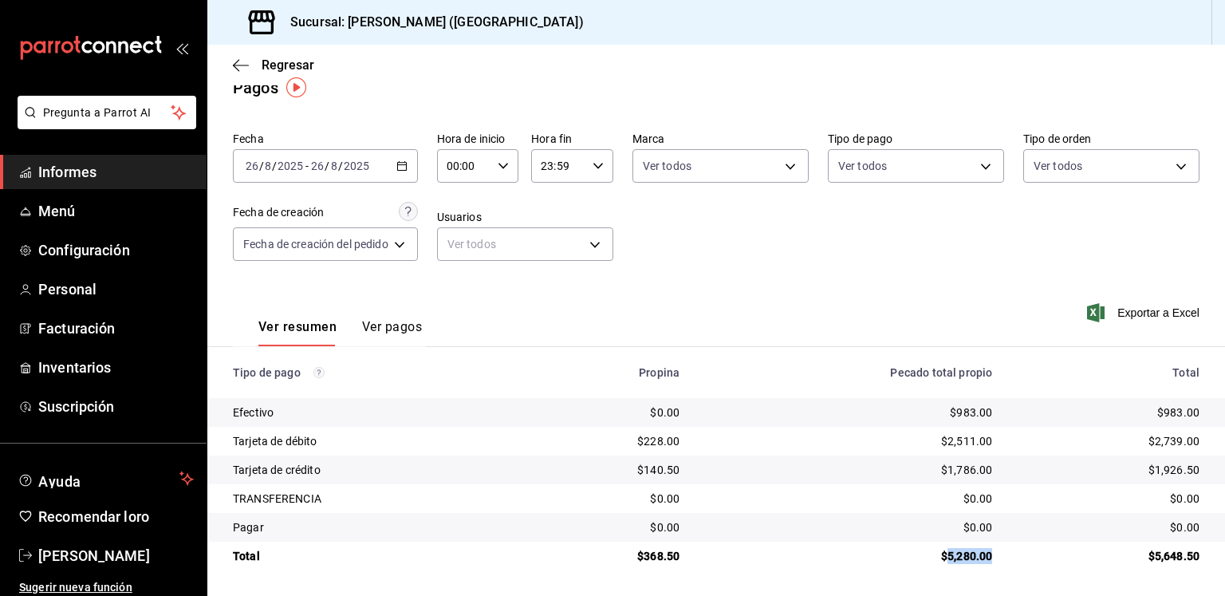
click at [959, 557] on font "$5,280.00" at bounding box center [966, 555] width 51 height 13
